Goal: Understand process/instructions: Learn about a topic

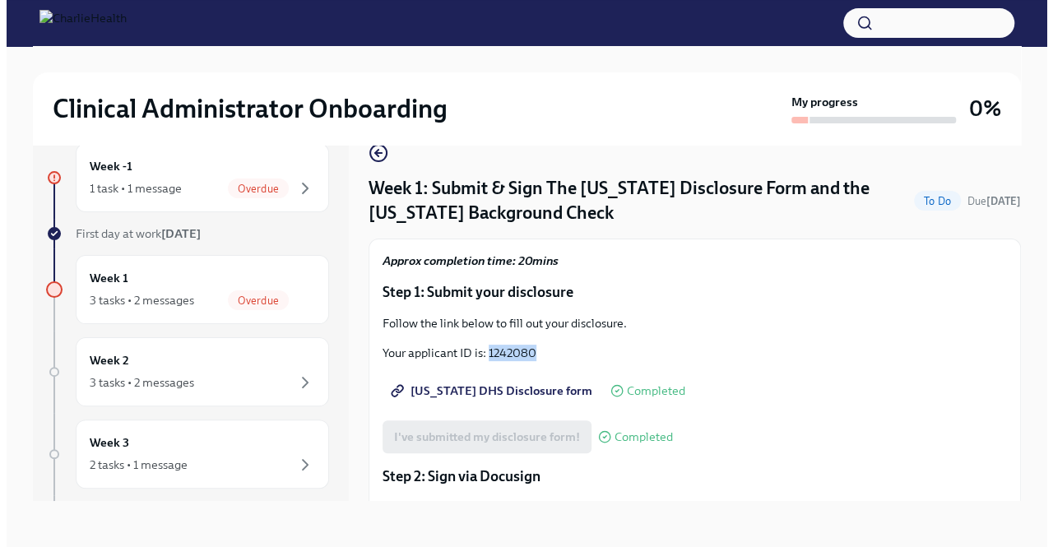
scroll to position [402, 0]
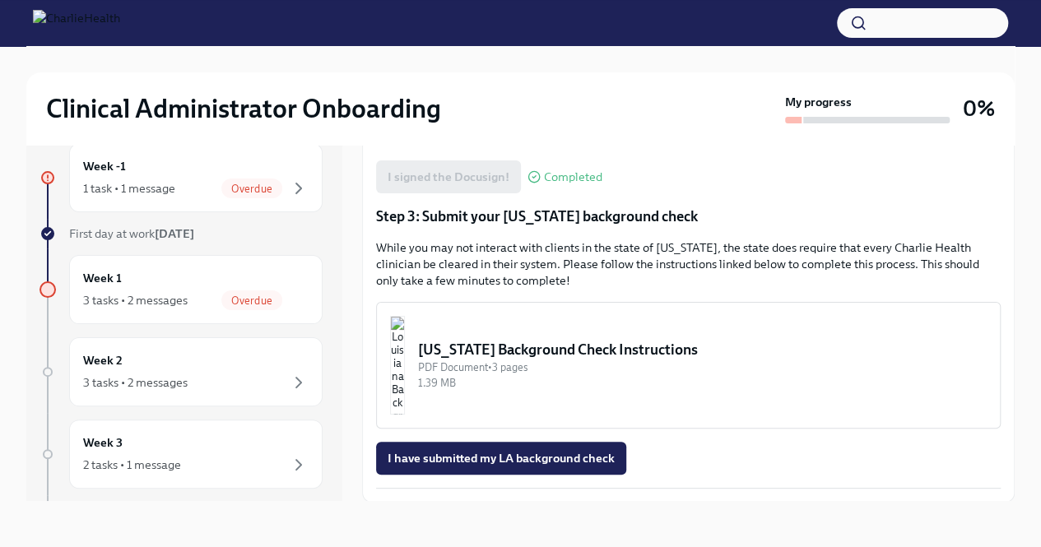
click at [557, 352] on div "[US_STATE] Background Check Instructions" at bounding box center [702, 350] width 569 height 20
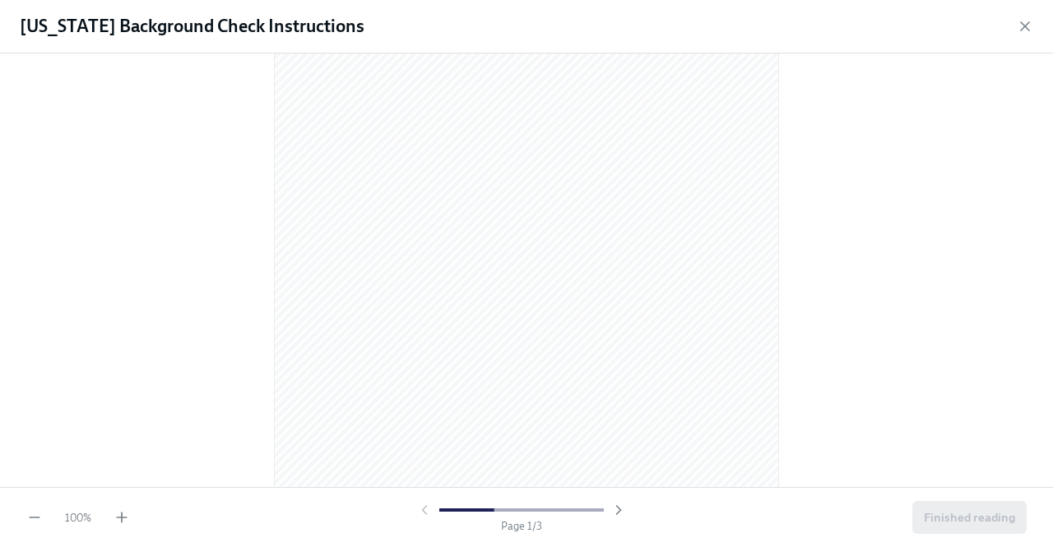
scroll to position [82, 0]
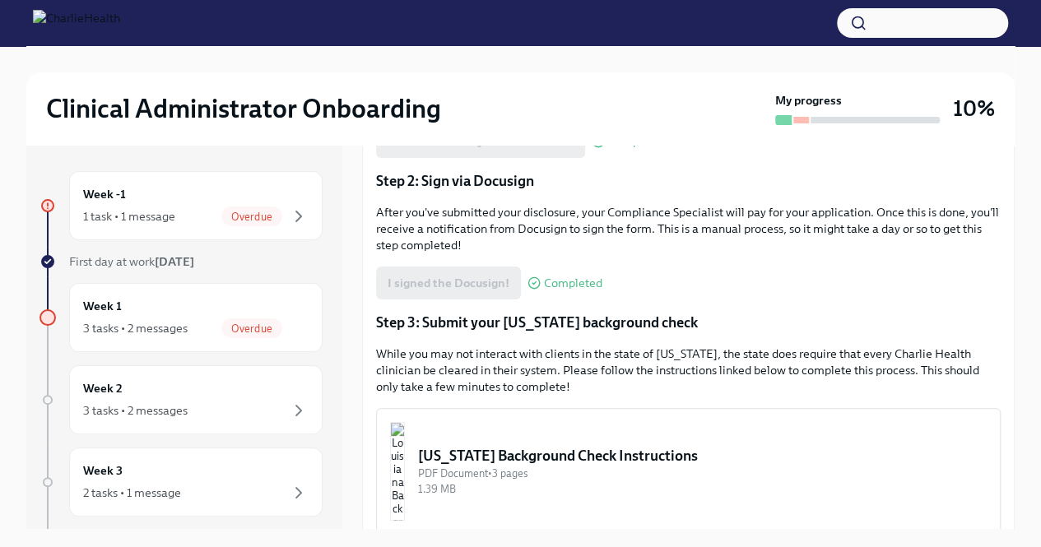
scroll to position [402, 0]
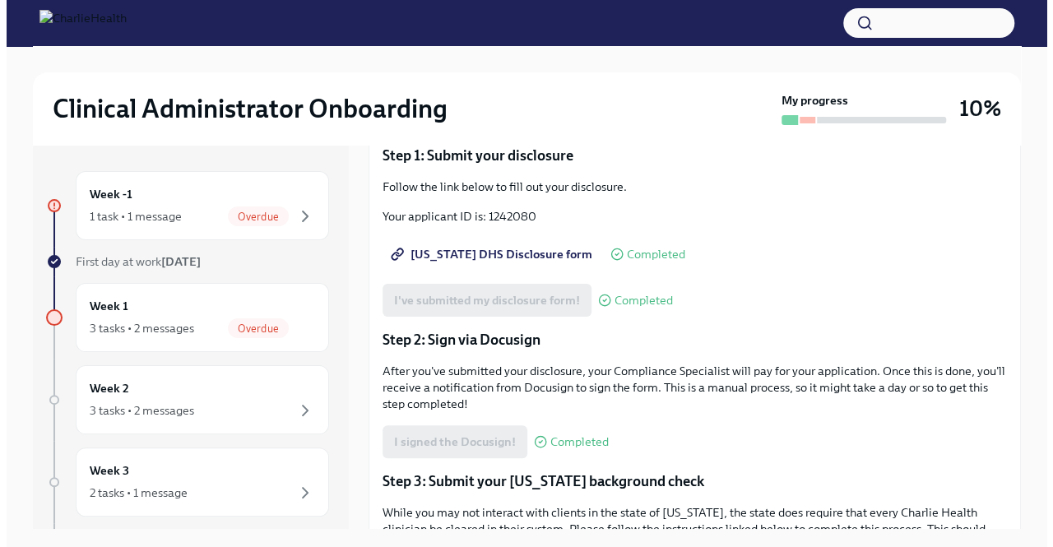
scroll to position [402, 0]
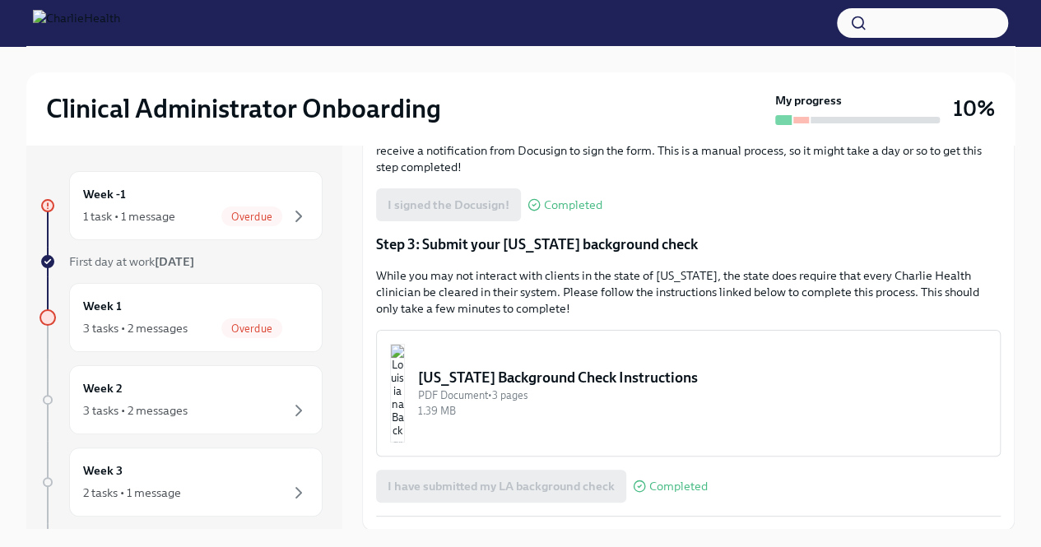
click at [651, 377] on div "[US_STATE] Background Check Instructions" at bounding box center [702, 378] width 569 height 20
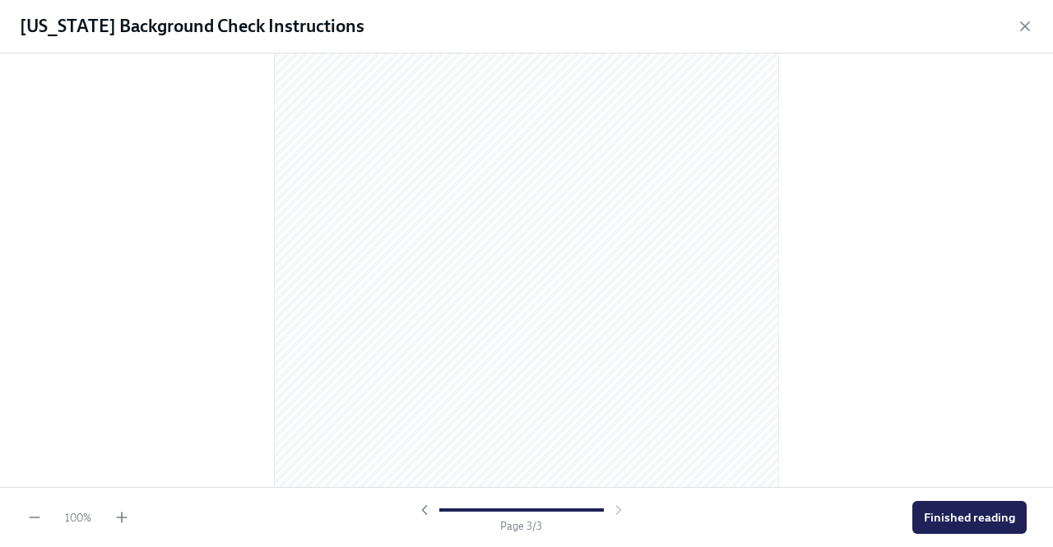
scroll to position [1577, 0]
